Goal: Task Accomplishment & Management: Use online tool/utility

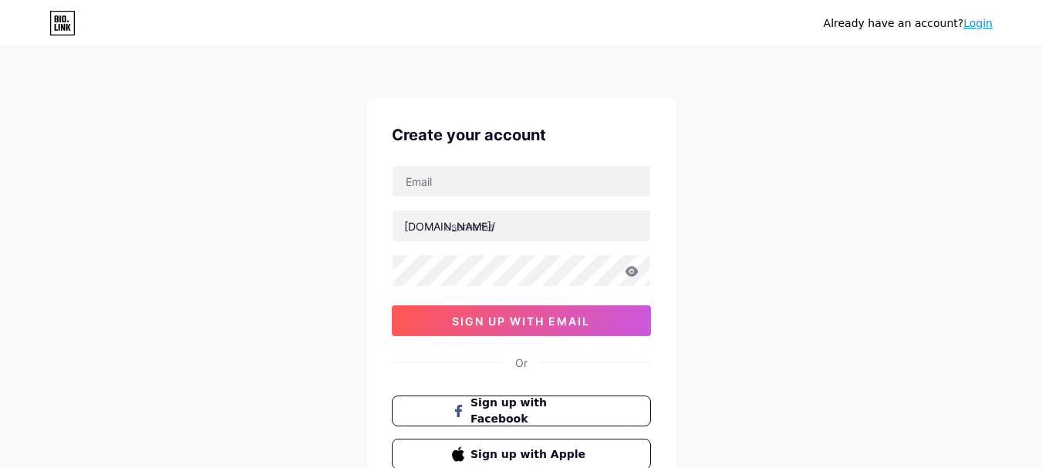
click at [983, 24] on link "Login" at bounding box center [977, 23] width 29 height 12
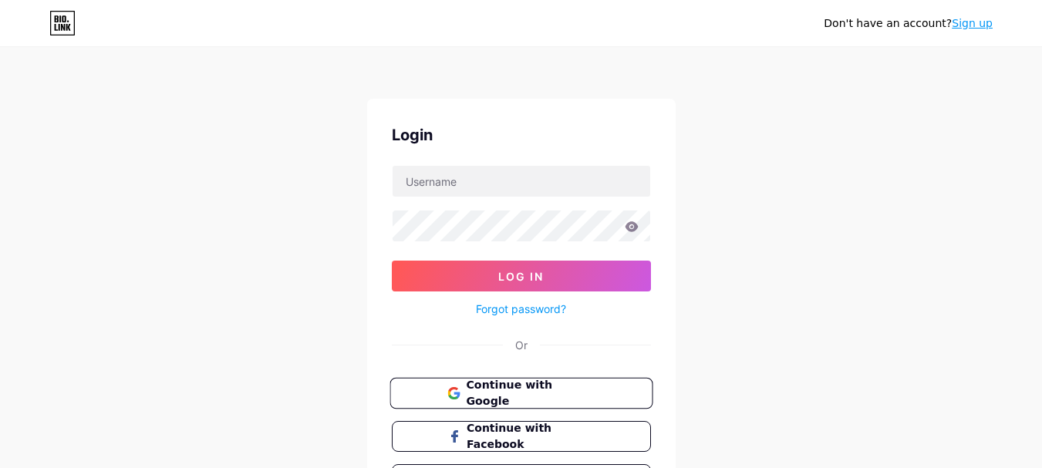
click at [536, 390] on span "Continue with Google" at bounding box center [530, 393] width 129 height 33
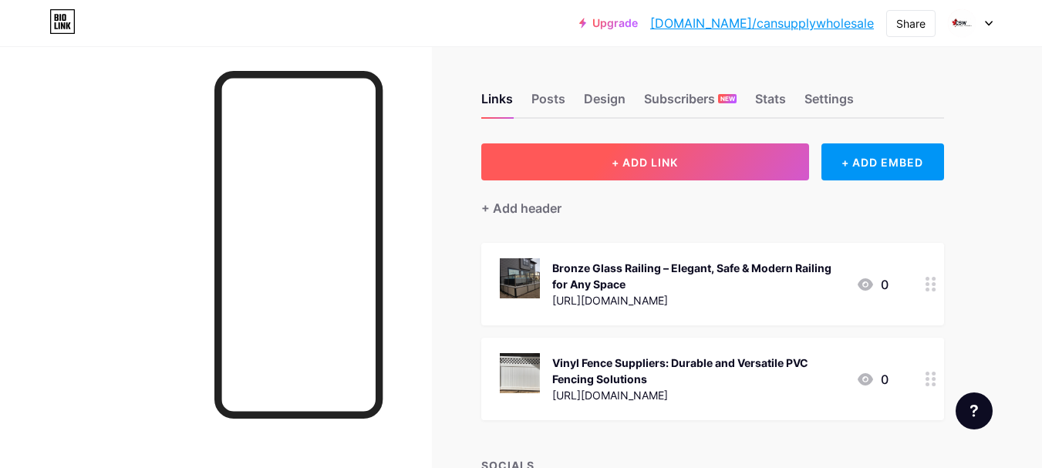
click at [675, 154] on button "+ ADD LINK" at bounding box center [645, 161] width 328 height 37
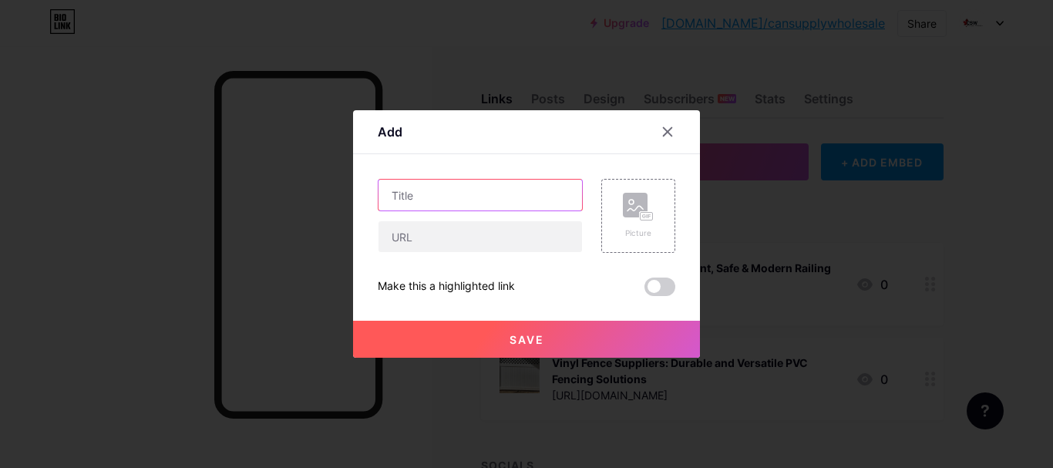
click at [475, 197] on input "text" at bounding box center [481, 195] width 204 height 31
paste input "Vinyl Fence Toronto"
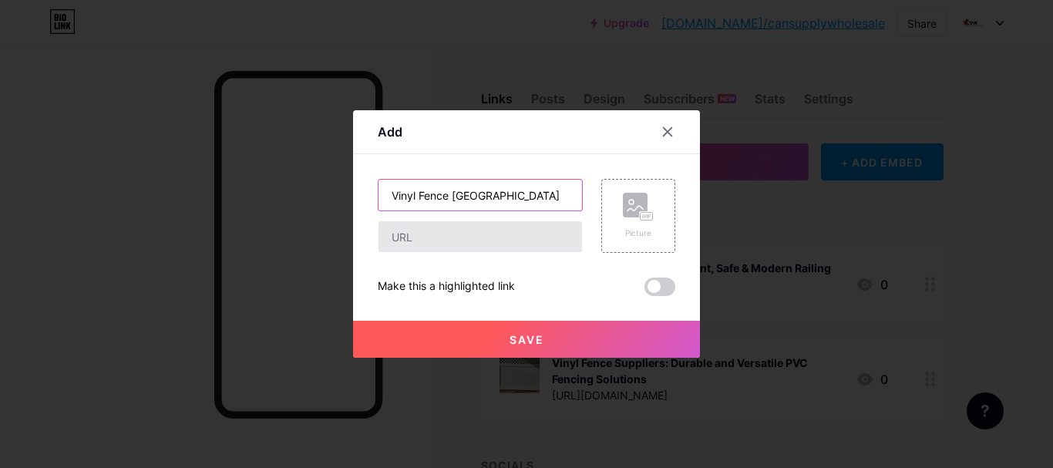
type input "Vinyl Fence Toronto"
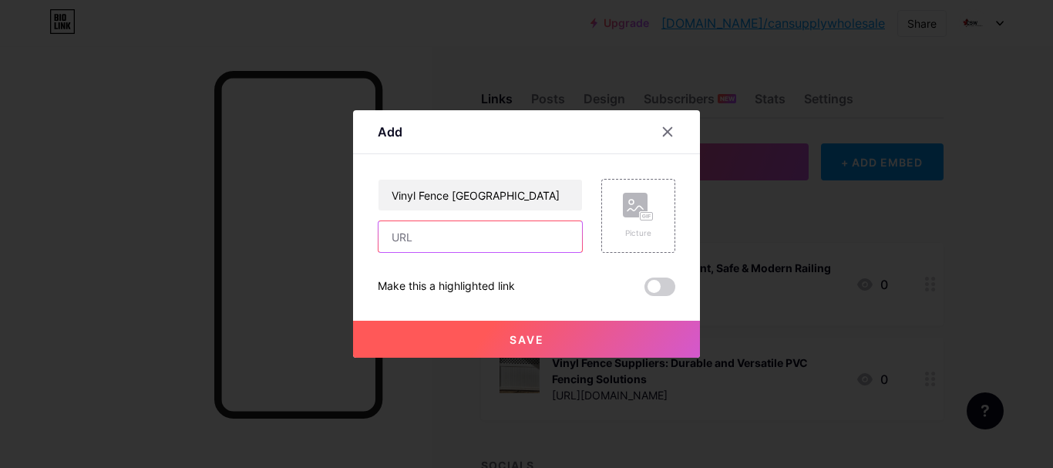
click at [454, 241] on input "text" at bounding box center [481, 236] width 204 height 31
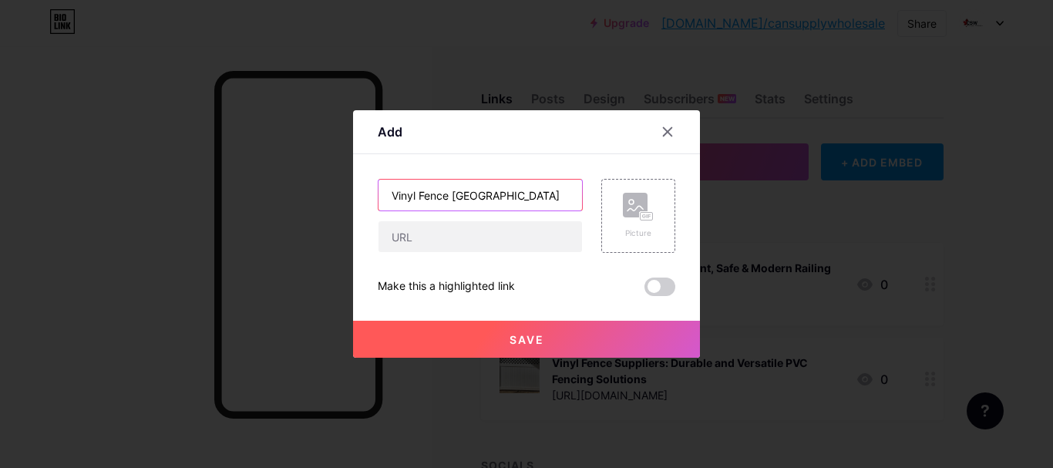
click at [500, 197] on input "Vinyl Fence Toronto" at bounding box center [481, 195] width 204 height 31
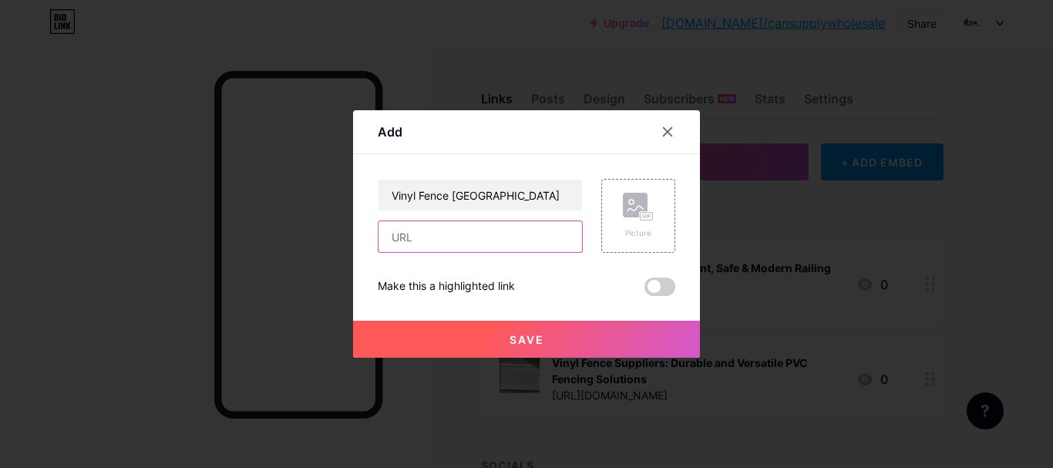
click at [441, 242] on input "text" at bounding box center [481, 236] width 204 height 31
paste input "https://cansupplywholesale.ca/vinyl-fence-toronto/"
type input "https://cansupplywholesale.ca/vinyl-fence-toronto/"
click at [510, 335] on span "Save" at bounding box center [527, 339] width 35 height 13
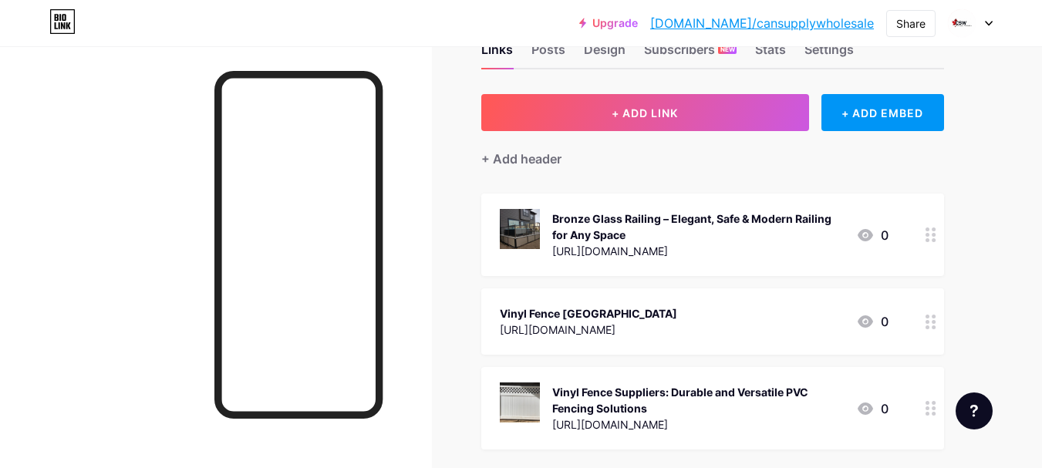
scroll to position [77, 0]
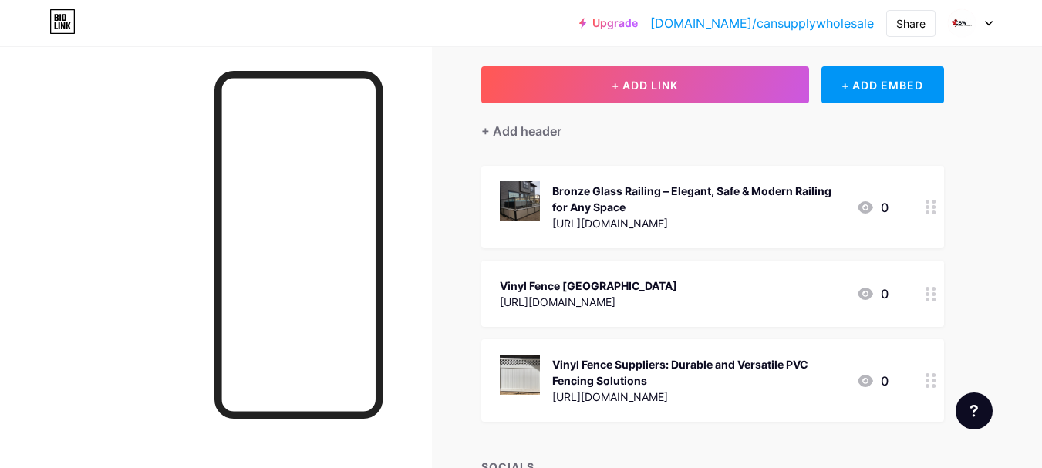
click at [590, 280] on div "Vinyl Fence Toronto" at bounding box center [588, 286] width 177 height 16
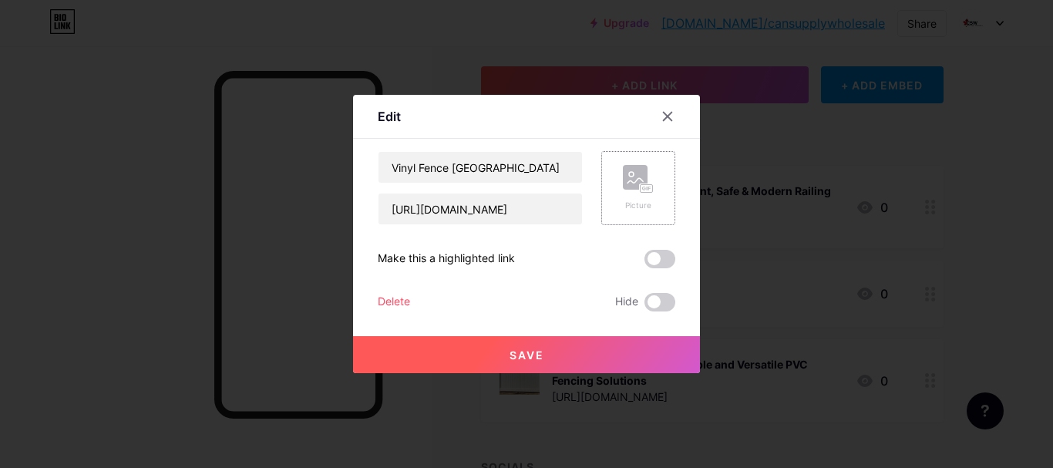
click at [630, 173] on rect at bounding box center [635, 177] width 25 height 25
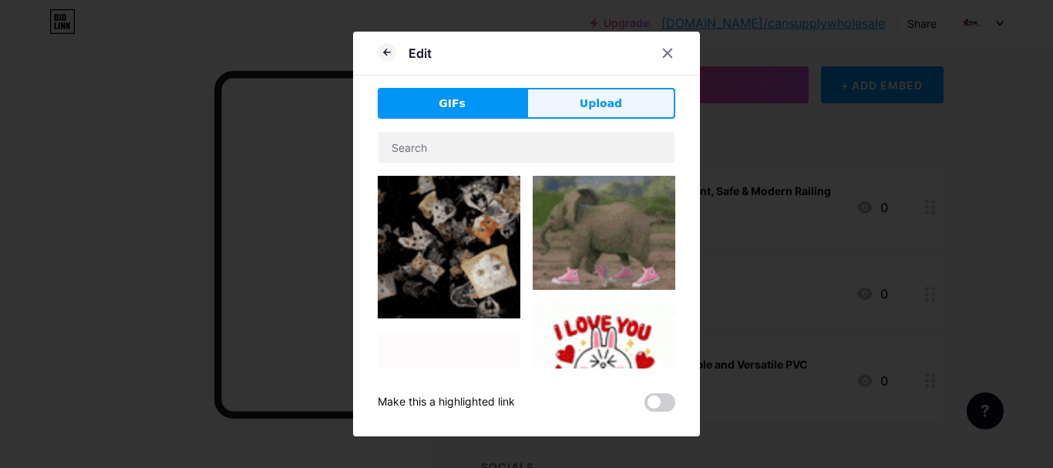
click at [587, 99] on span "Upload" at bounding box center [601, 104] width 42 height 16
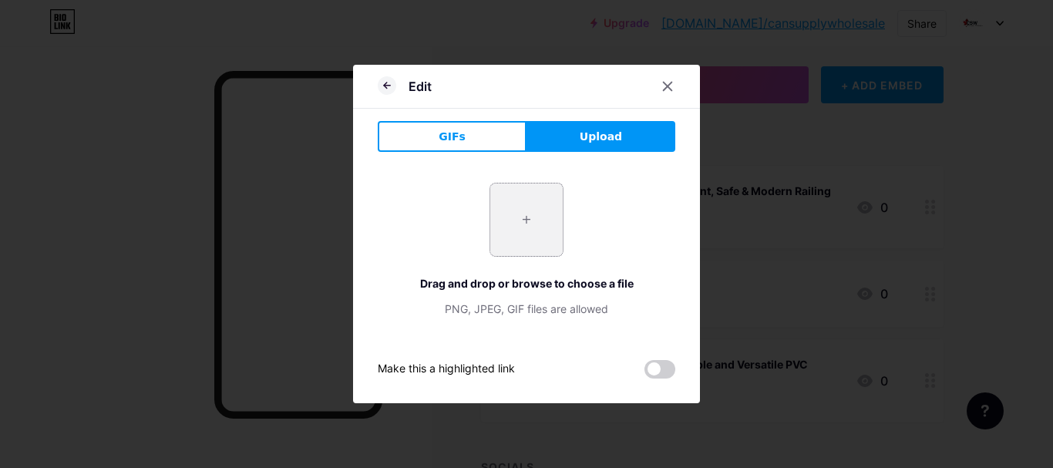
click at [524, 214] on input "file" at bounding box center [526, 219] width 72 height 72
type input "C:\fakepath\Vinyl-Fencing-Toronto.jpg"
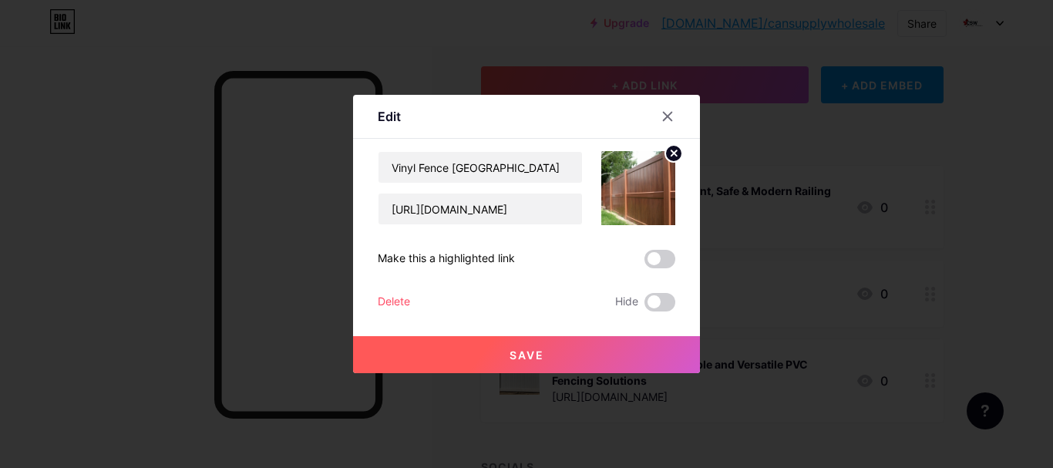
click at [523, 357] on span "Save" at bounding box center [527, 354] width 35 height 13
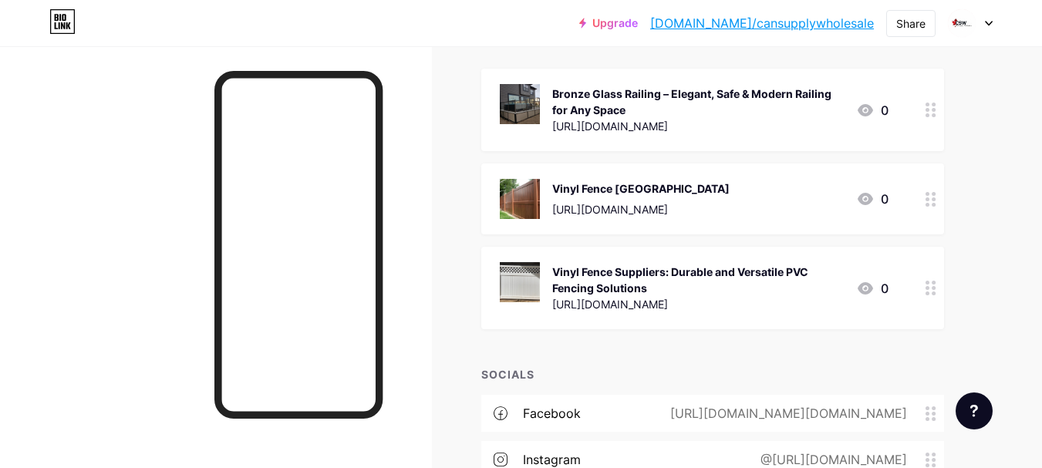
scroll to position [154, 0]
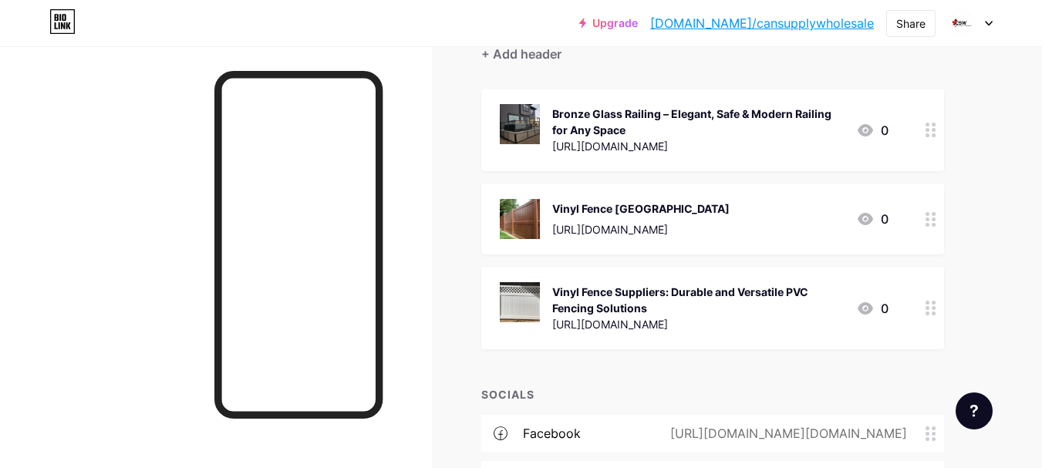
click at [864, 214] on icon at bounding box center [864, 219] width 15 height 12
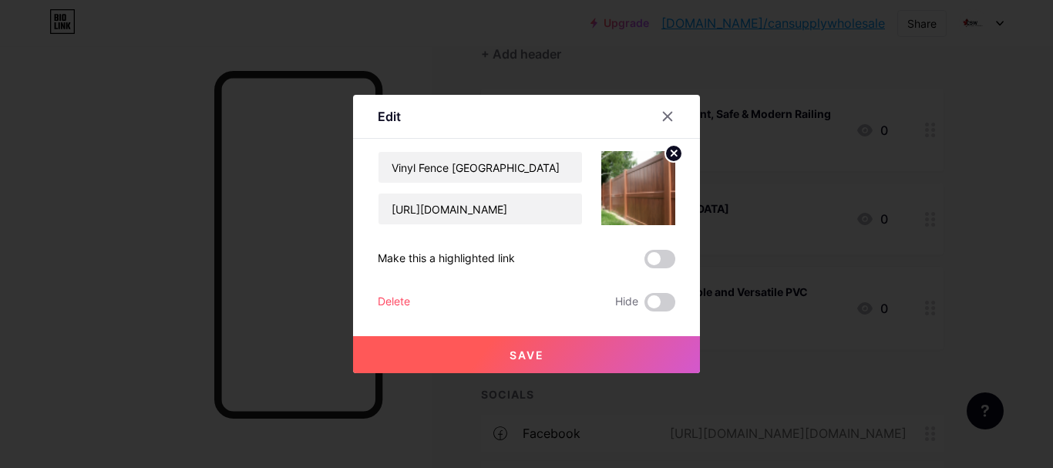
click at [538, 353] on button "Save" at bounding box center [526, 354] width 347 height 37
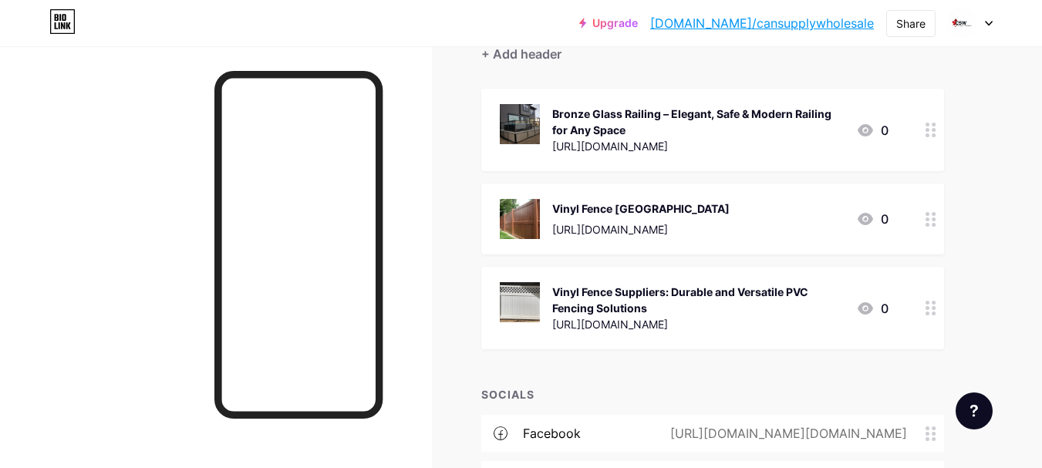
scroll to position [0, 0]
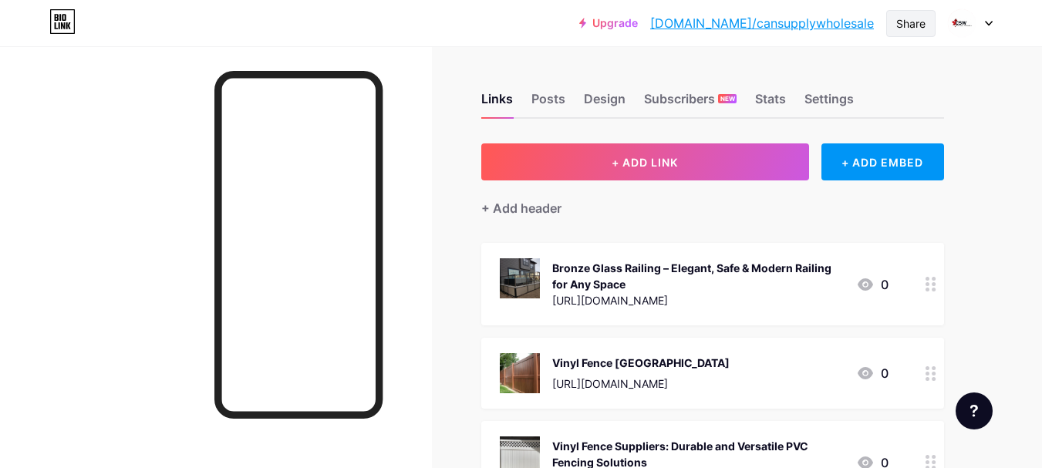
click at [915, 26] on div "Share" at bounding box center [910, 23] width 29 height 16
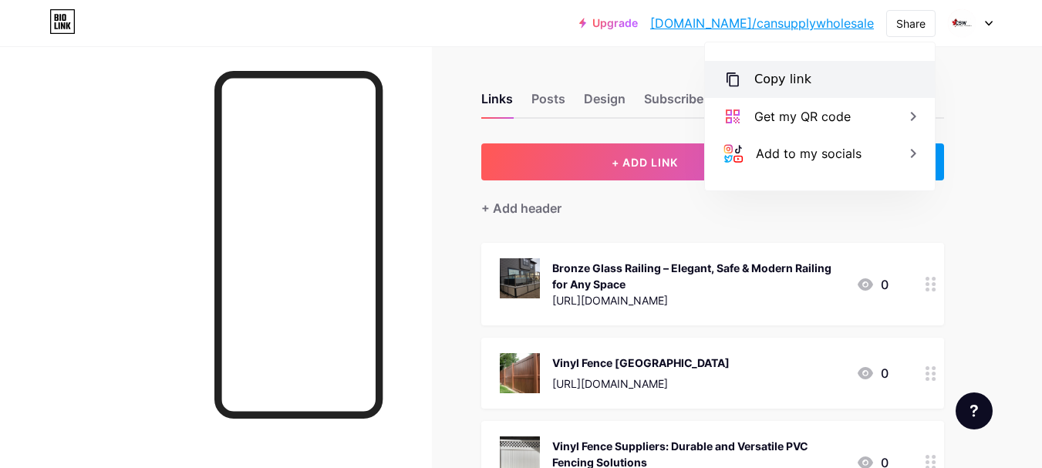
click at [798, 90] on div "Copy link" at bounding box center [820, 79] width 230 height 37
